Goal: Check status: Check status

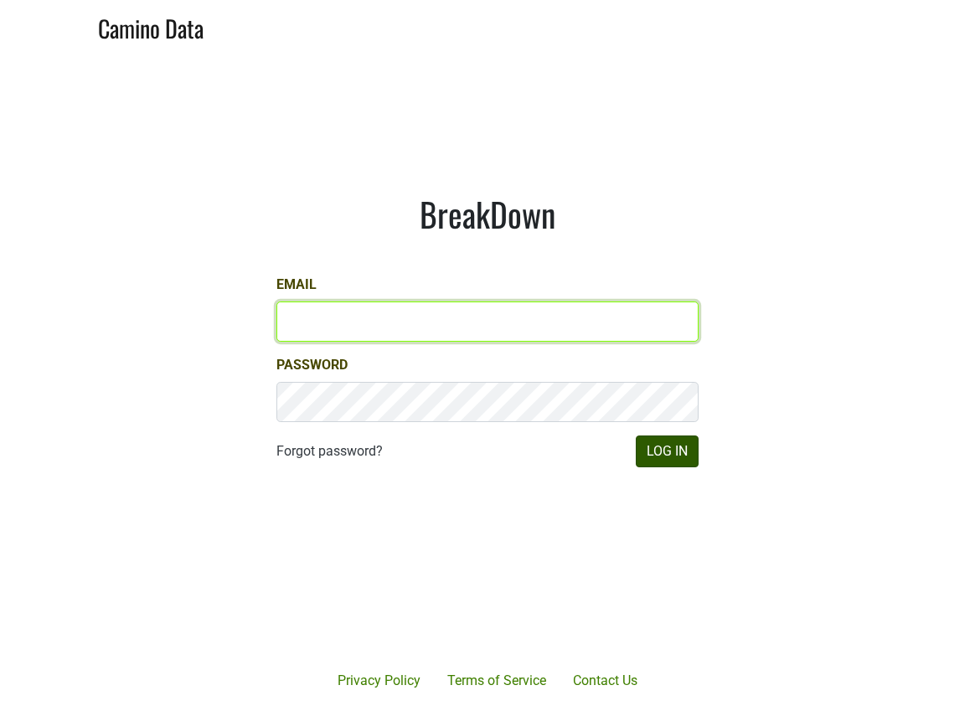
type input "[PERSON_NAME][EMAIL_ADDRESS][DOMAIN_NAME]"
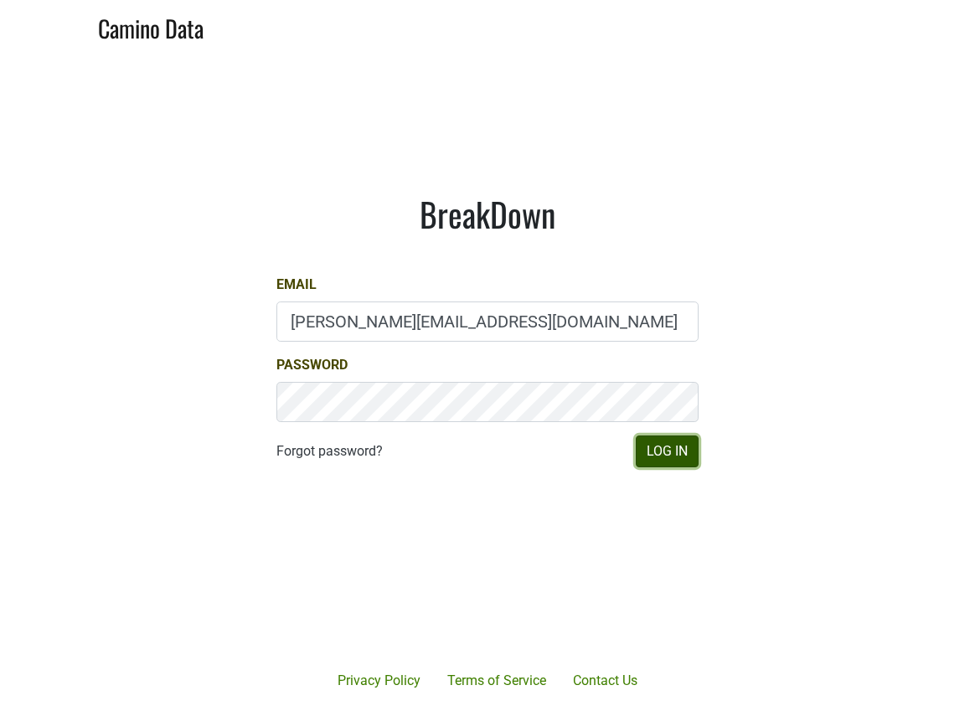
click at [690, 452] on button "Log In" at bounding box center [667, 452] width 63 height 32
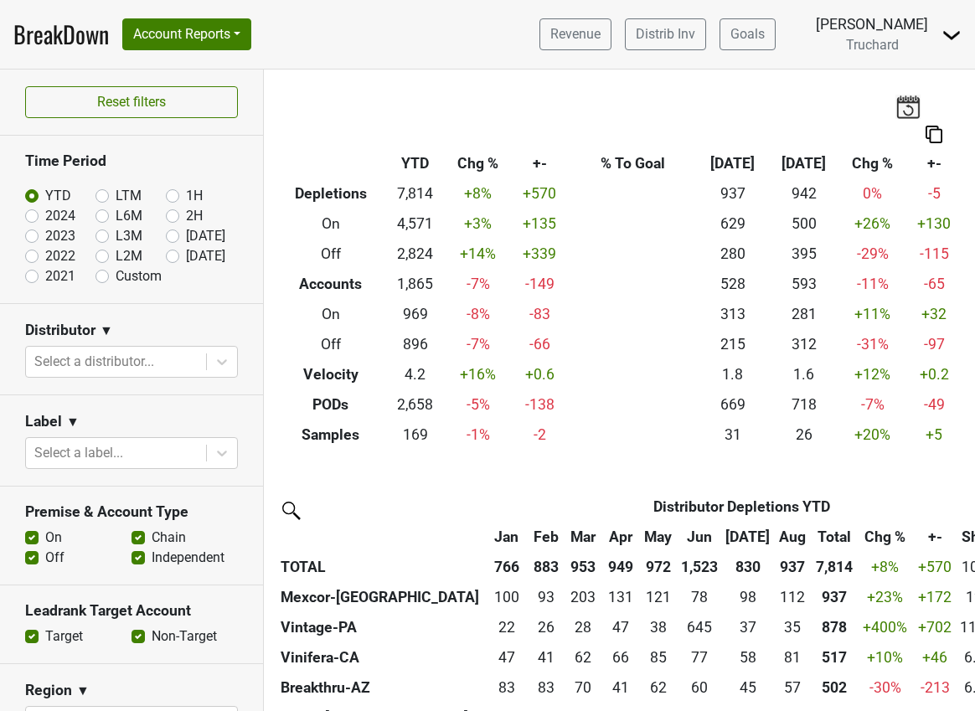
click at [186, 254] on label "[DATE]" at bounding box center [205, 256] width 39 height 20
click at [168, 254] on input "[DATE]" at bounding box center [199, 254] width 67 height 17
radio input "true"
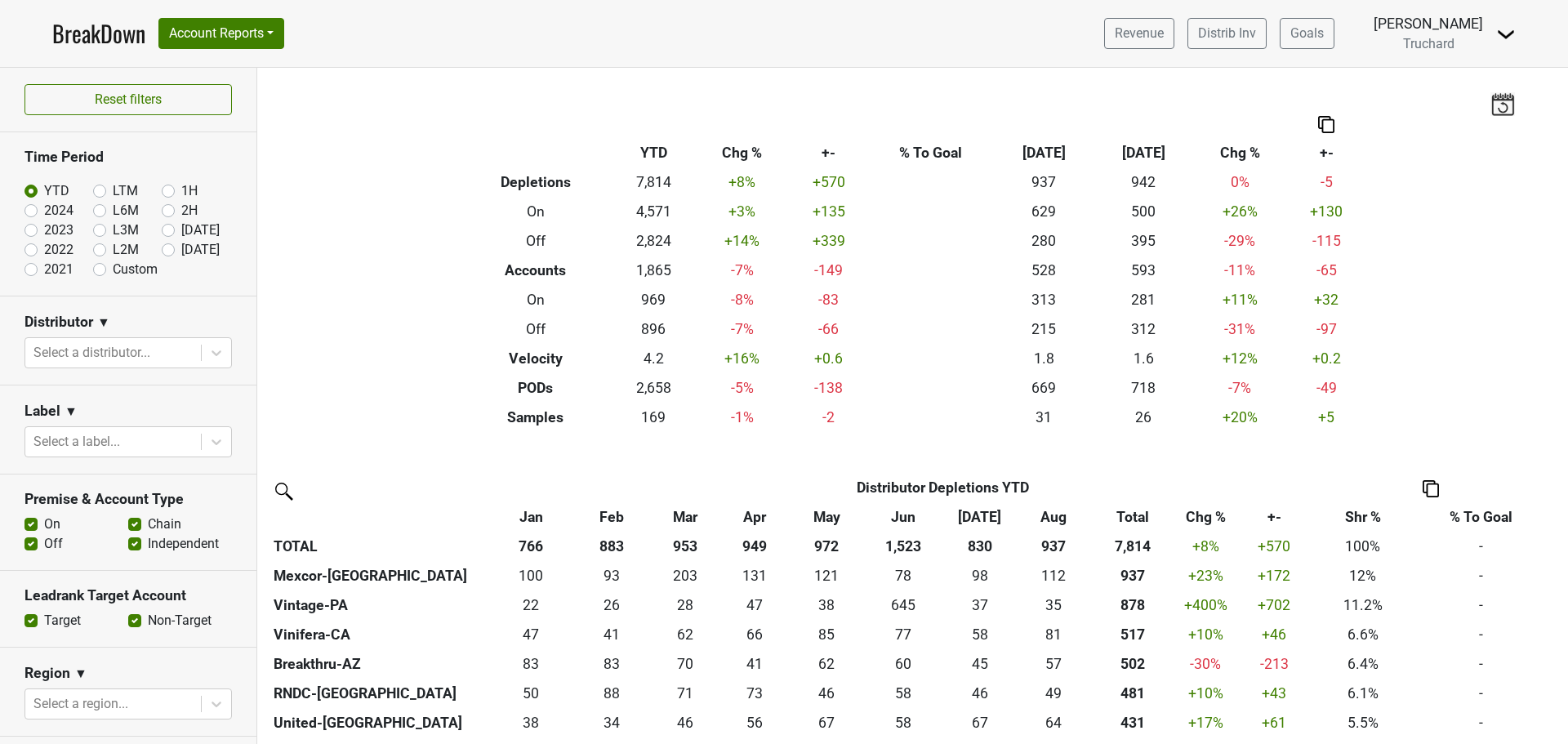
click at [181, 245] on label "[DATE]" at bounding box center [200, 250] width 38 height 20
click at [162, 245] on input "[DATE]" at bounding box center [194, 248] width 65 height 17
radio input "true"
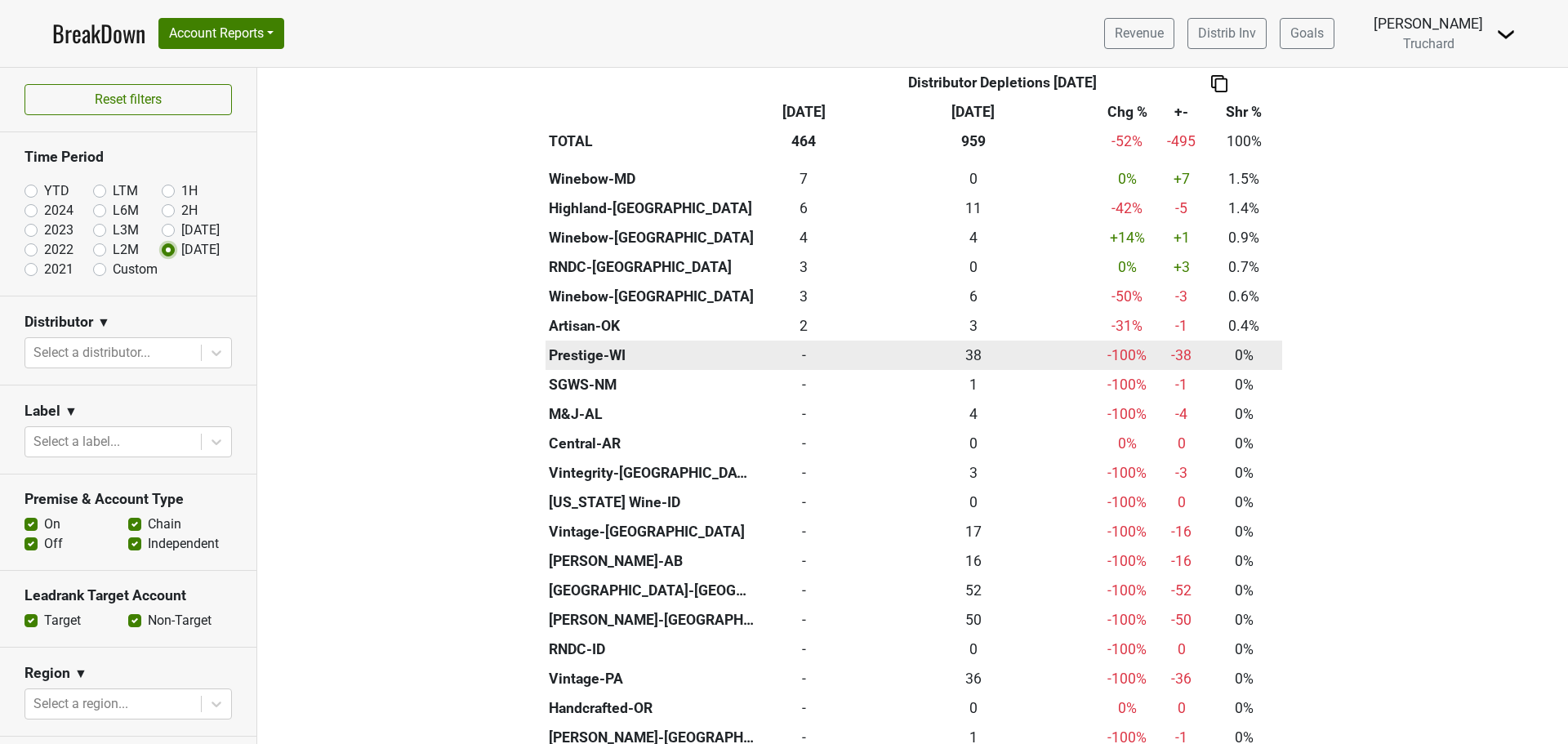
scroll to position [327, 0]
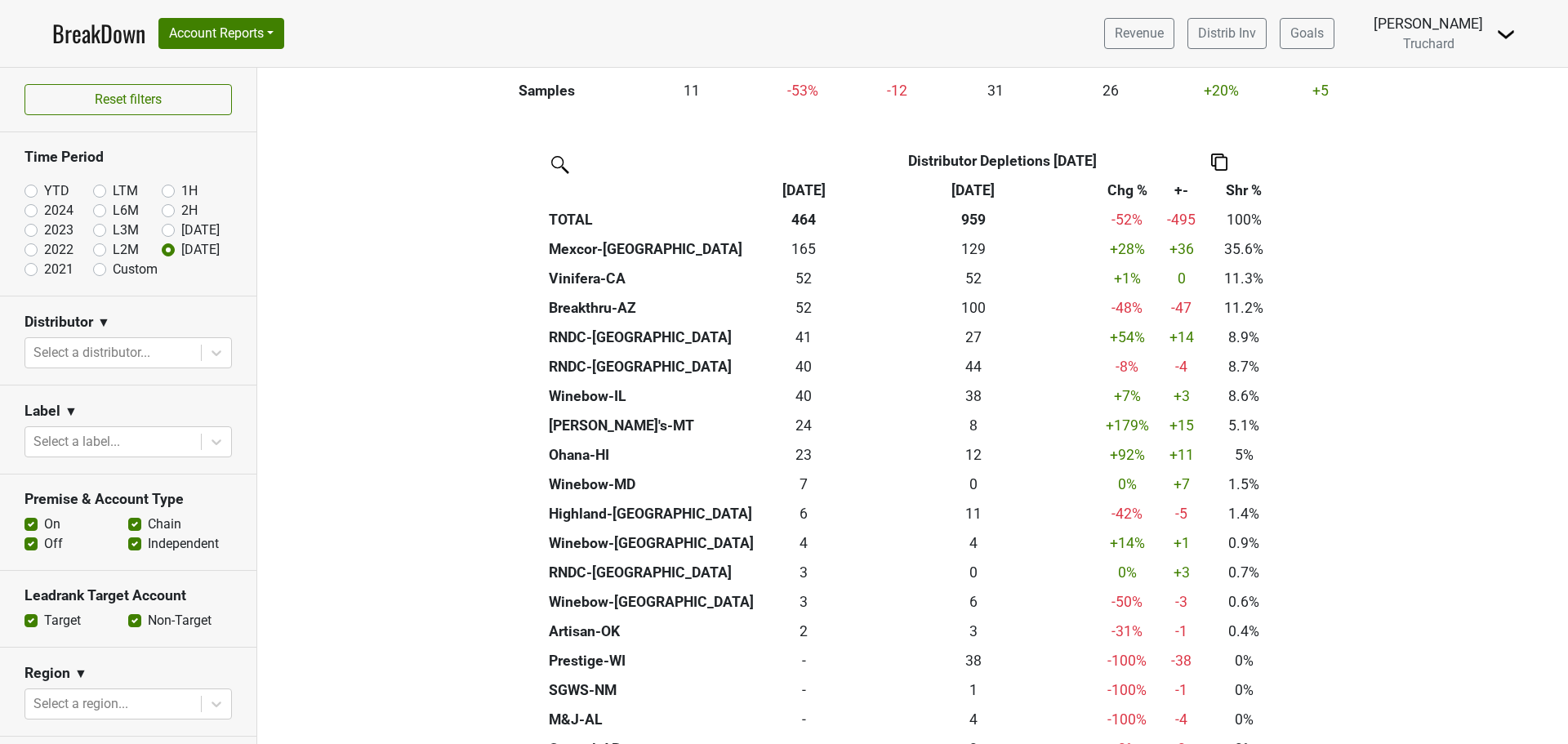
click at [972, 188] on th "[DATE]" at bounding box center [973, 190] width 249 height 29
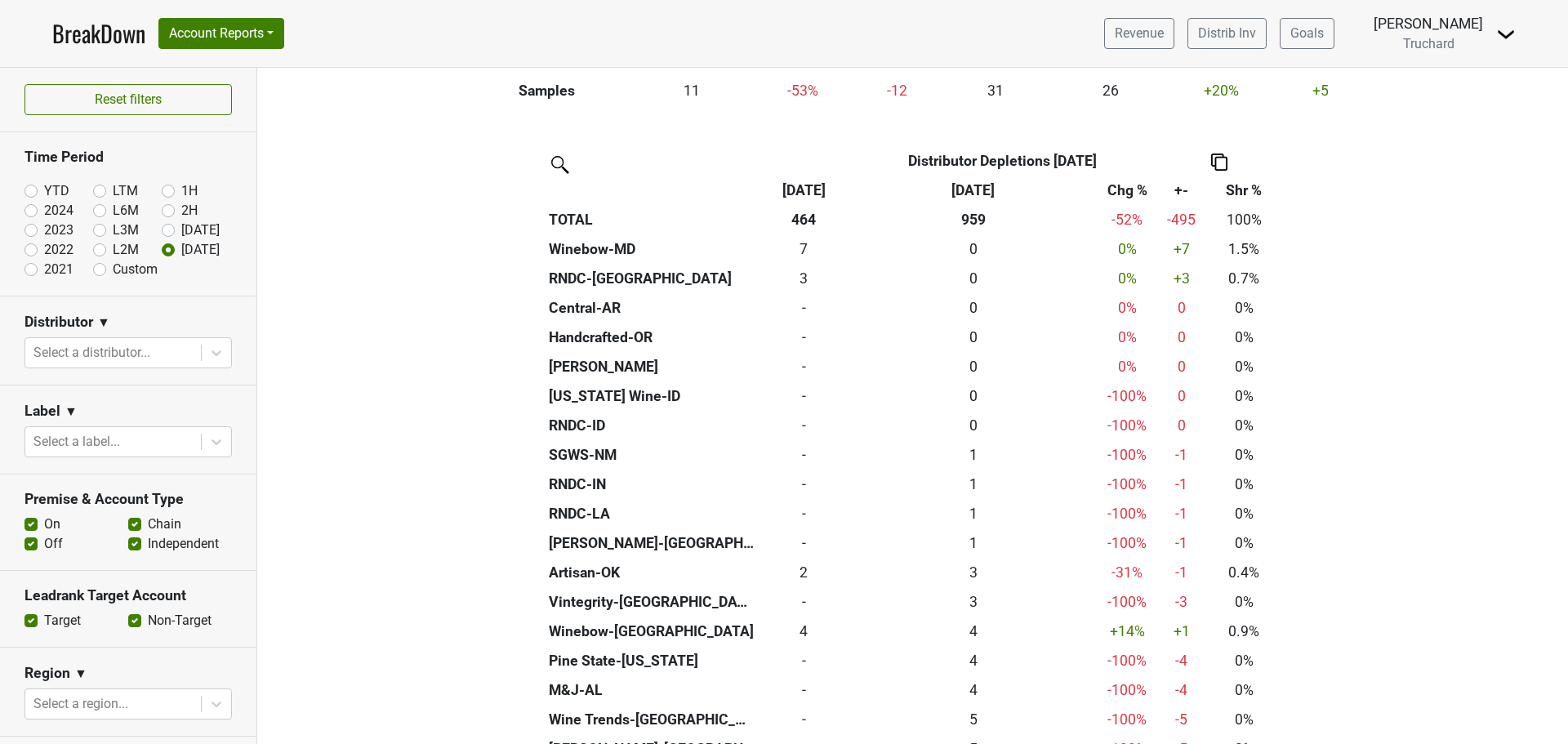
click at [972, 188] on th "[DATE]" at bounding box center [973, 190] width 249 height 29
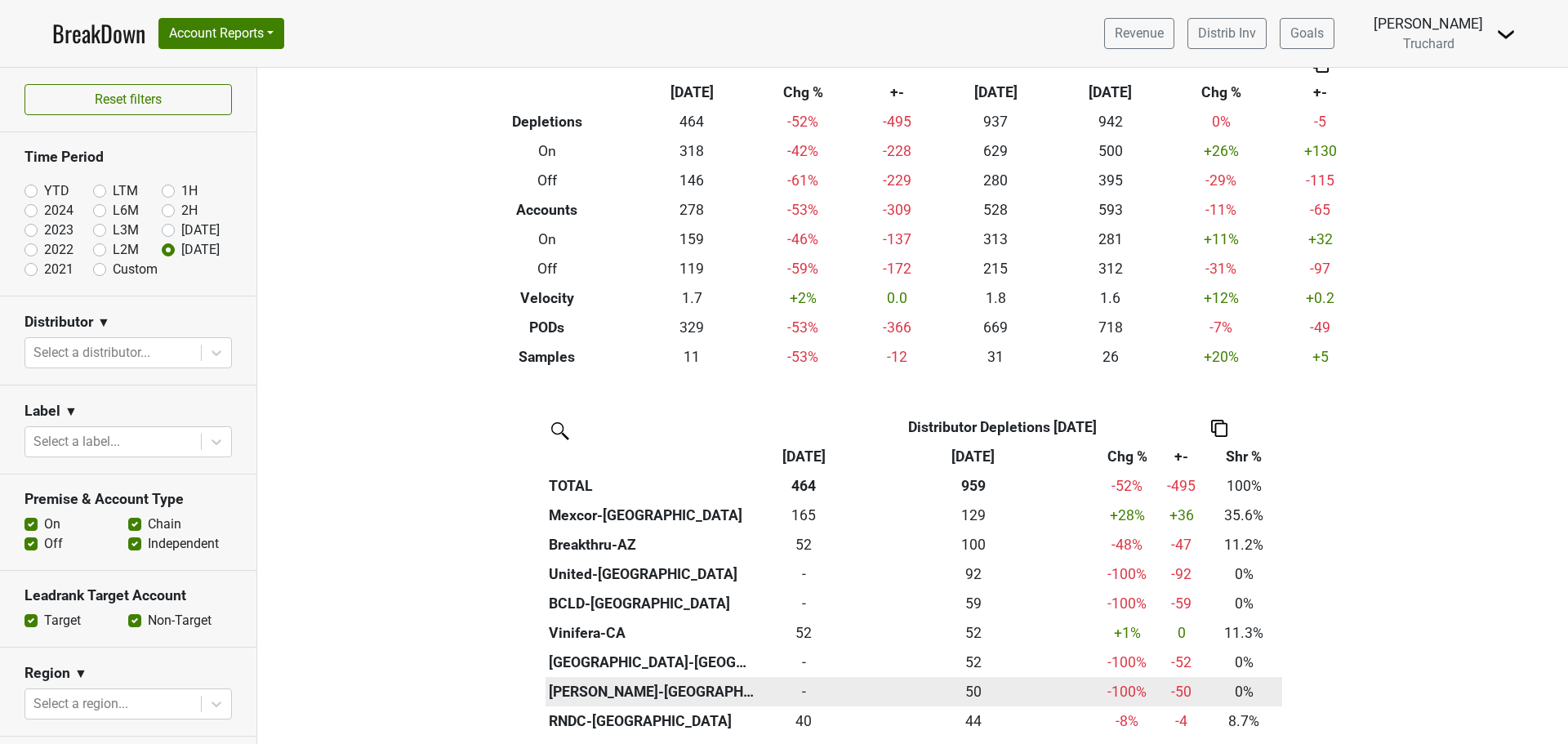
scroll to position [0, 0]
